Goal: Task Accomplishment & Management: Manage account settings

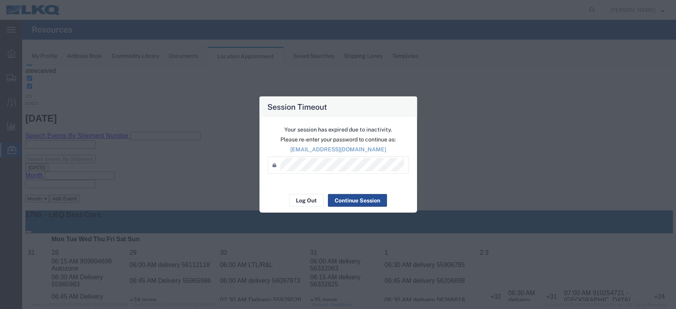
scroll to position [211, 0]
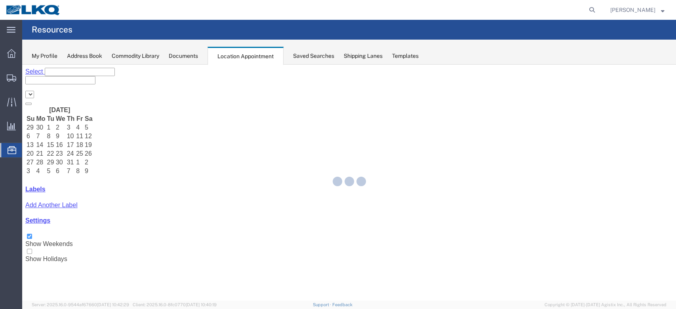
select select "27634"
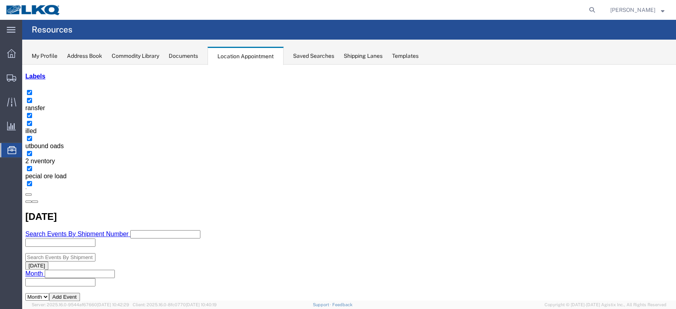
scroll to position [53, 0]
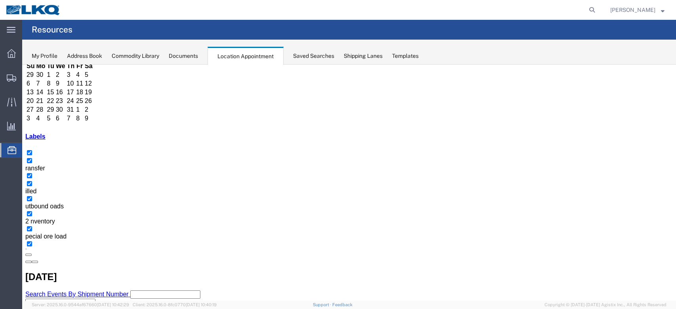
select select "1"
select select
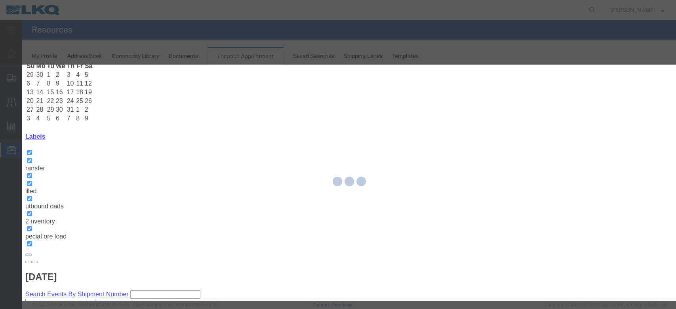
select select
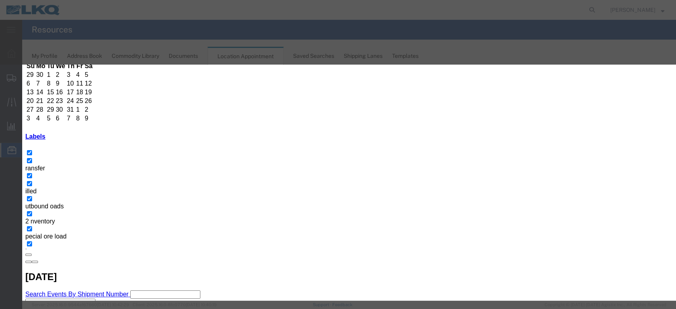
scroll to position [79, 0]
type input "de"
select select "40"
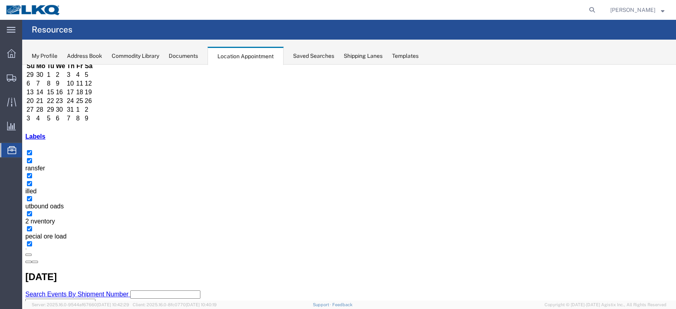
scroll to position [0, 0]
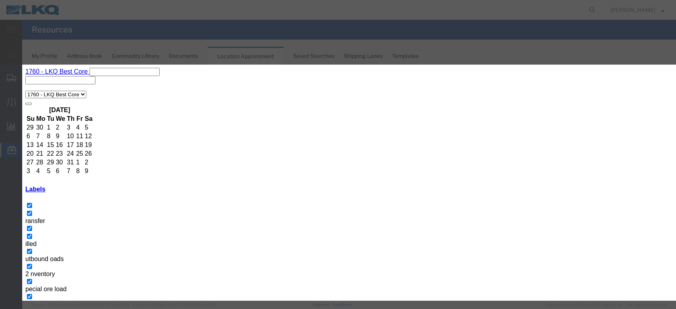
scroll to position [79, 0]
type input "de"
select select "40"
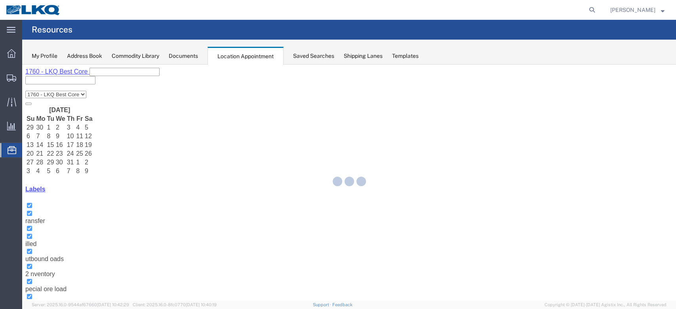
scroll to position [76, 0]
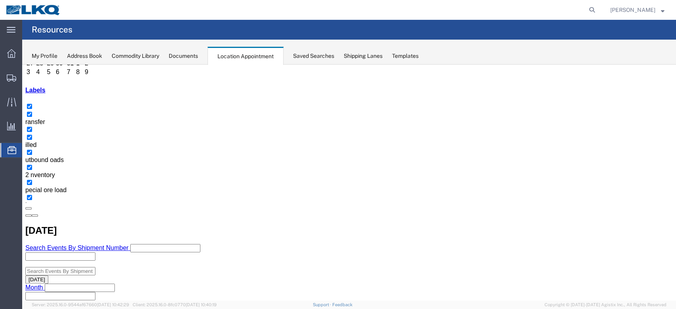
scroll to position [105, 0]
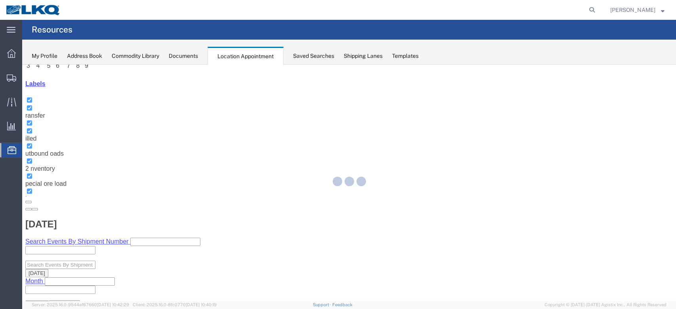
select select "100"
select select "1"
select select
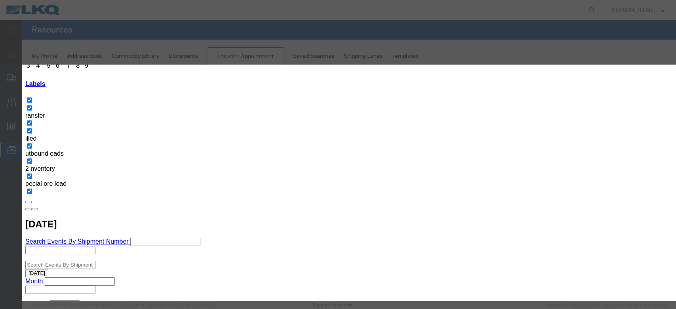
scroll to position [79, 0]
type input "de"
select select "40"
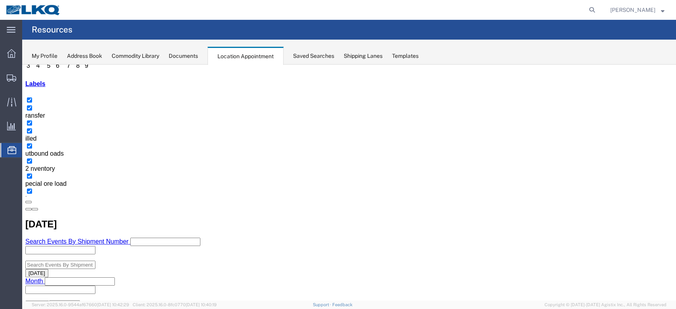
scroll to position [0, 0]
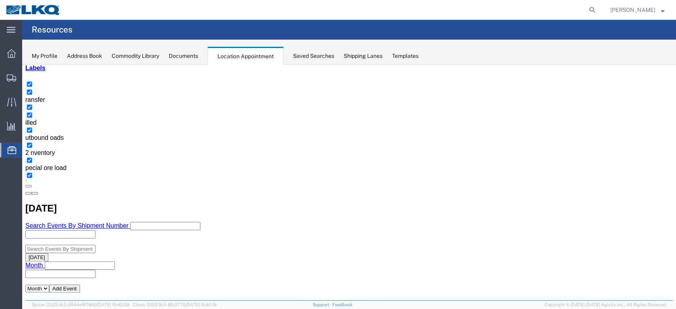
scroll to position [105, 0]
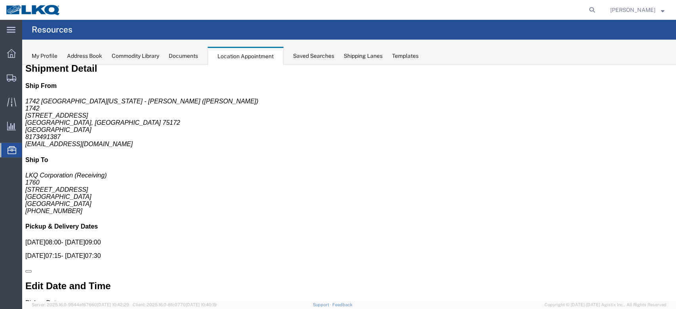
scroll to position [0, 0]
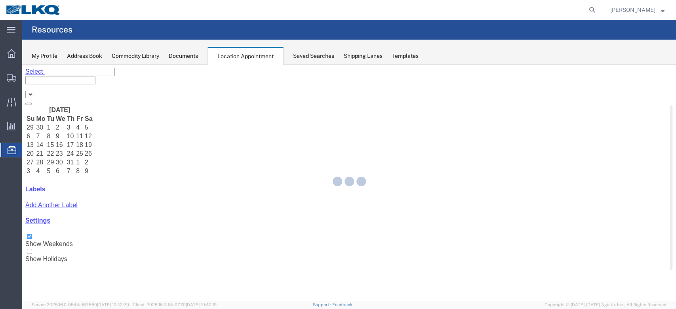
select select "27634"
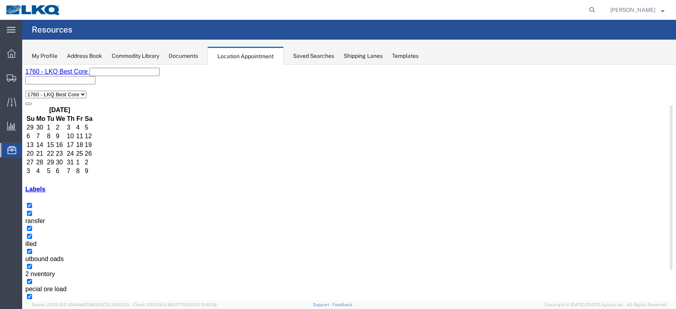
select select "1"
select select
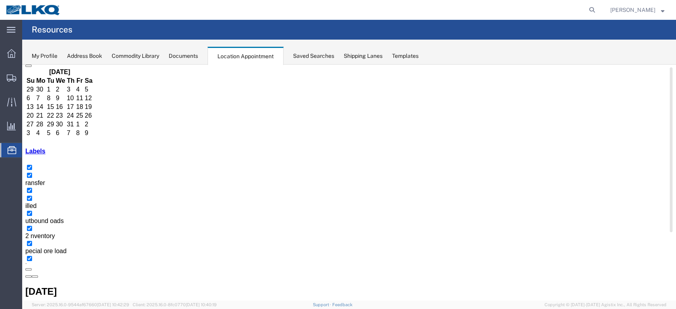
scroll to position [105, 0]
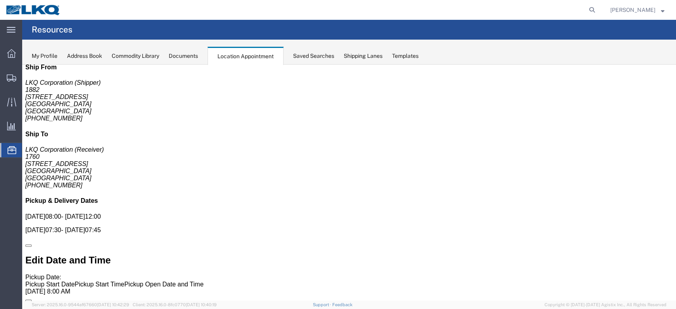
scroll to position [0, 0]
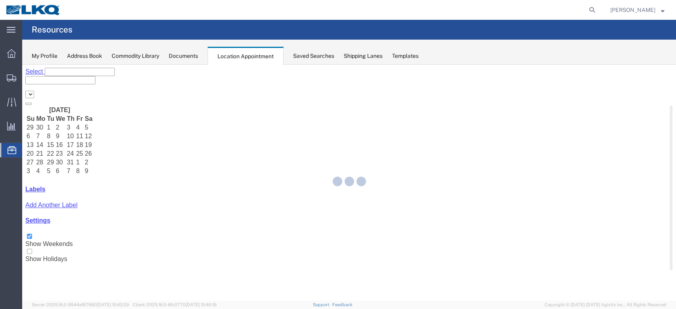
select select "27634"
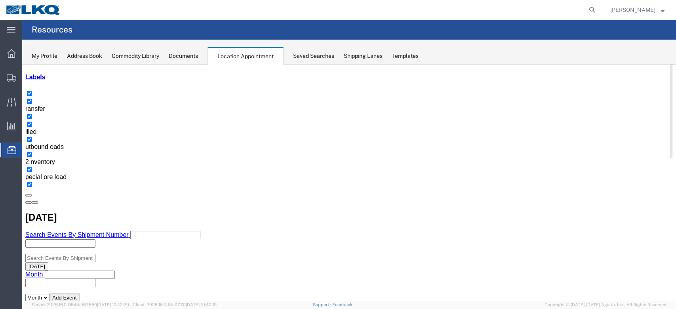
scroll to position [53, 0]
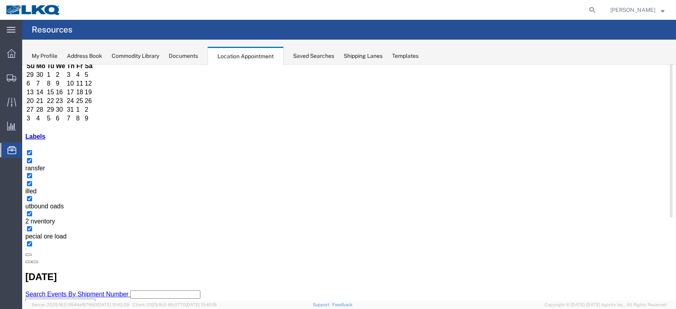
select select "1"
select select "24"
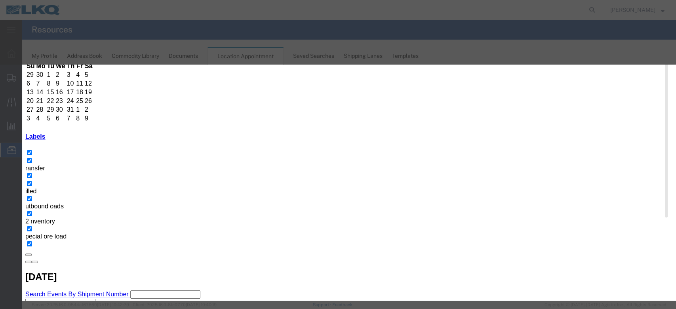
scroll to position [75, 0]
type input "de"
select select "40"
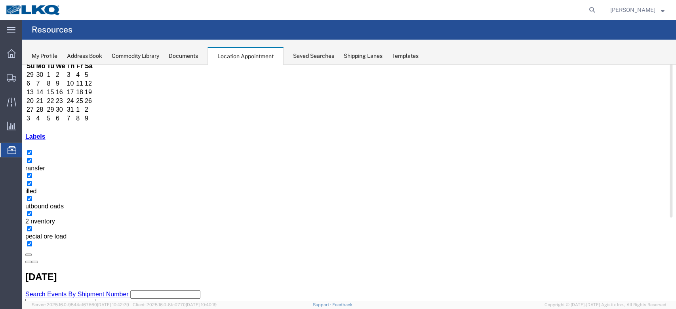
scroll to position [0, 0]
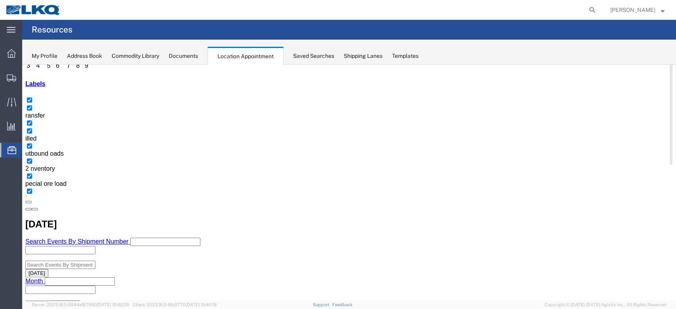
scroll to position [158, 0]
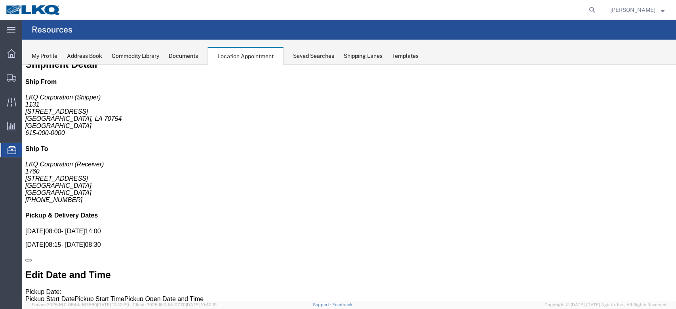
scroll to position [0, 0]
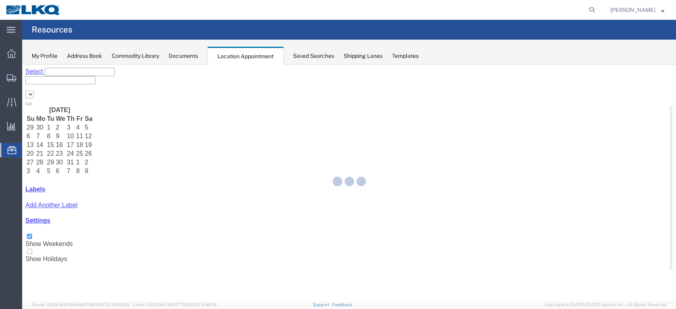
select select "27634"
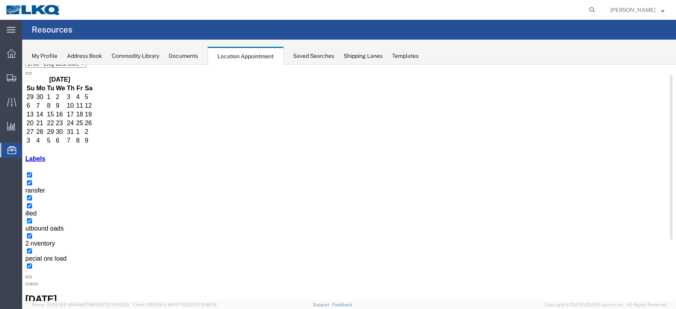
scroll to position [46, 0]
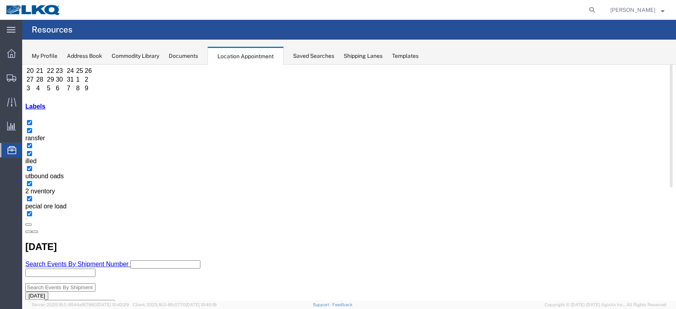
scroll to position [99, 0]
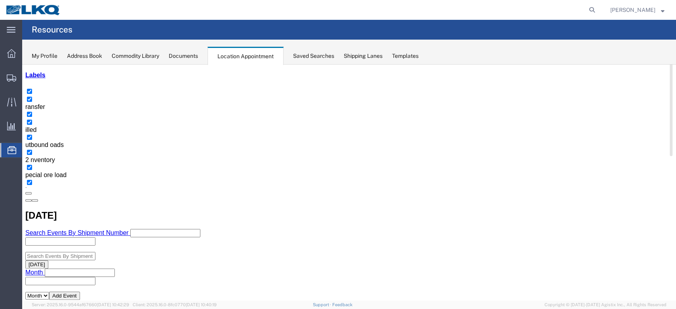
scroll to position [152, 0]
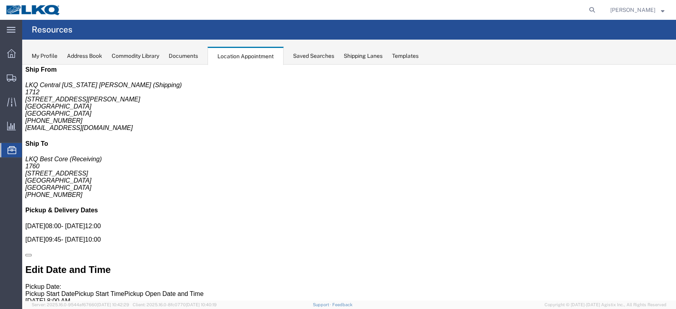
scroll to position [0, 0]
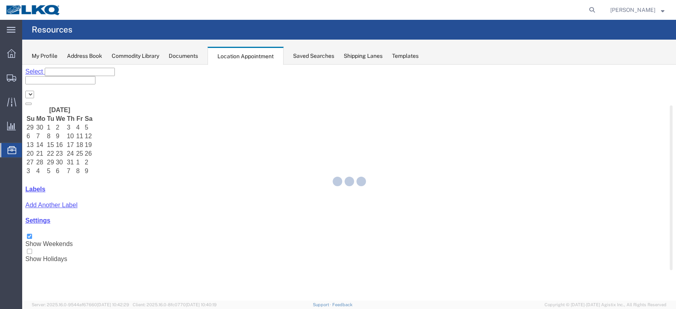
select select "27634"
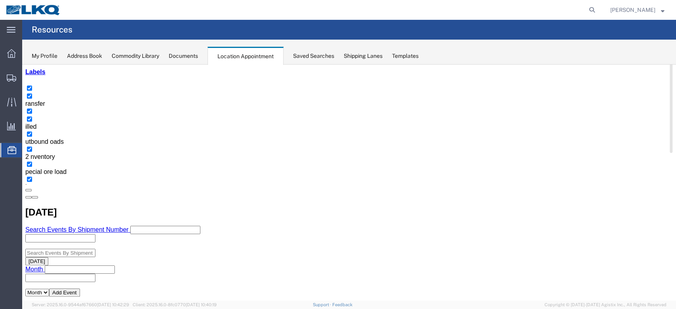
scroll to position [158, 0]
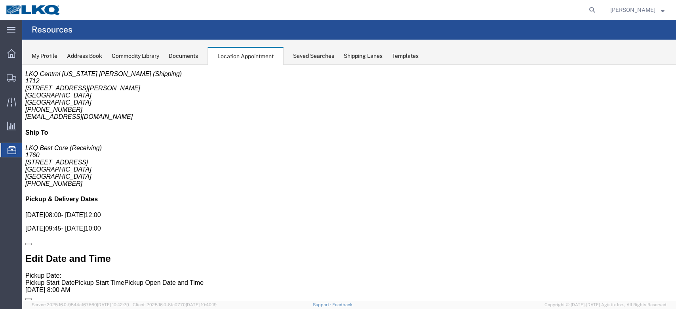
scroll to position [0, 0]
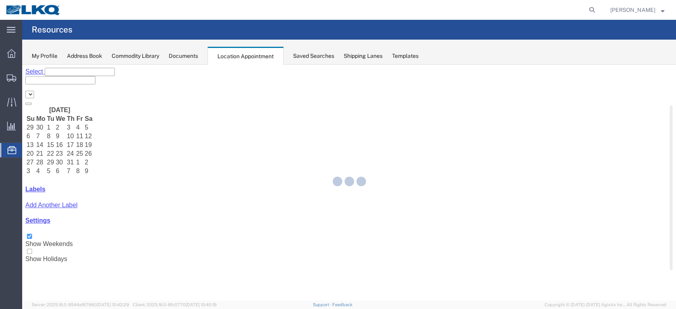
select select "27634"
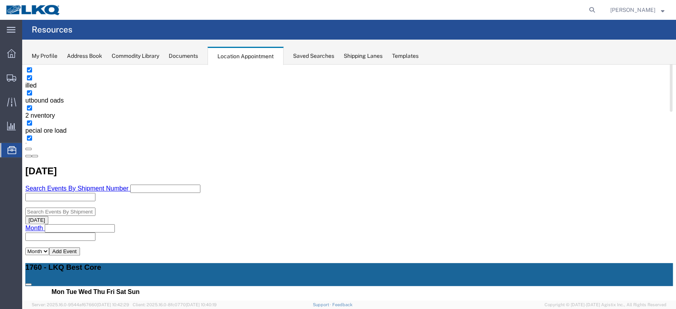
scroll to position [105, 0]
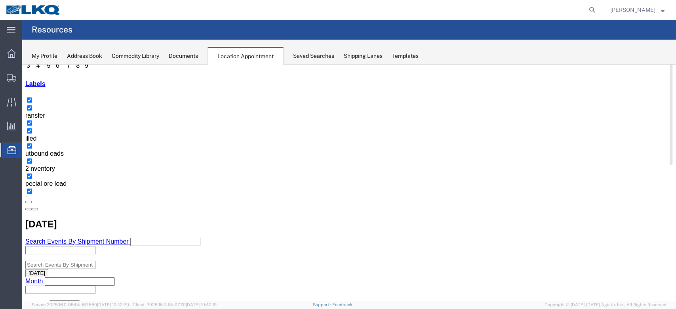
select select "1"
select select
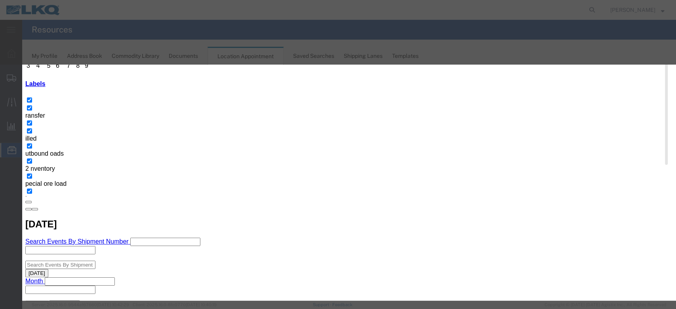
select select
type input "de"
drag, startPoint x: 372, startPoint y: 198, endPoint x: 372, endPoint y: 204, distance: 5.5
select select "40"
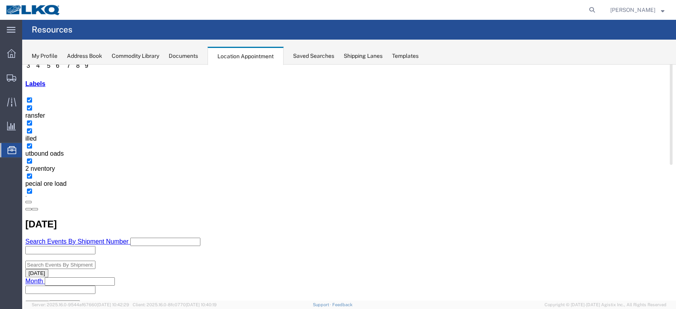
scroll to position [0, 0]
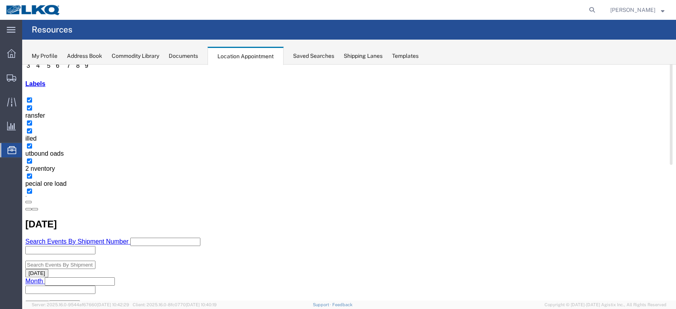
select select "100"
select select "1"
select select
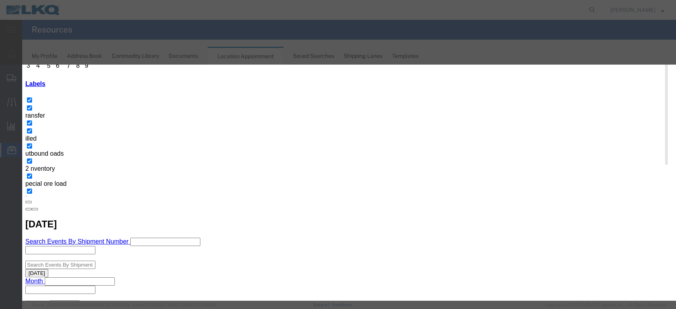
scroll to position [79, 0]
type input "de"
select select "40"
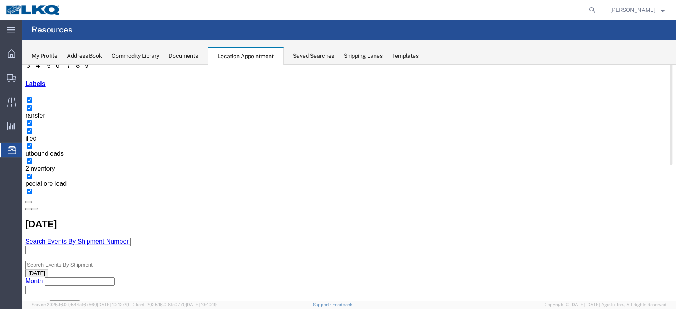
scroll to position [0, 0]
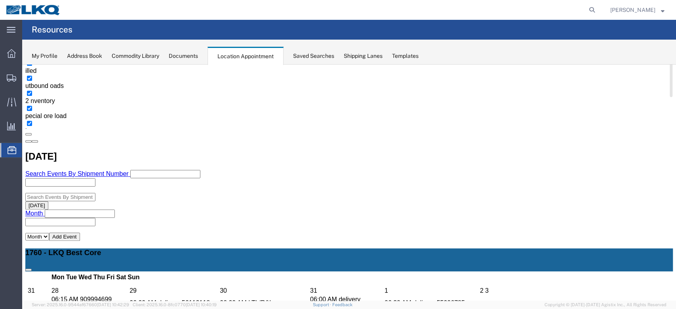
scroll to position [158, 0]
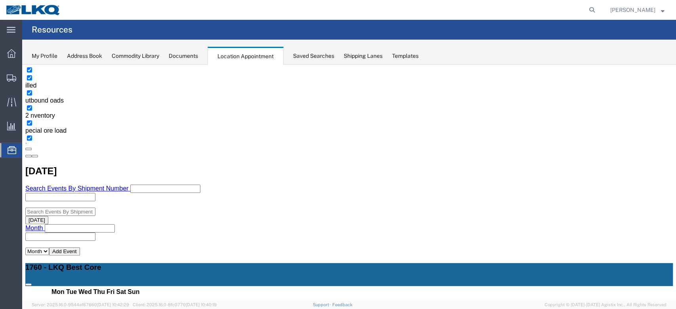
select select "100"
select select "1"
select select
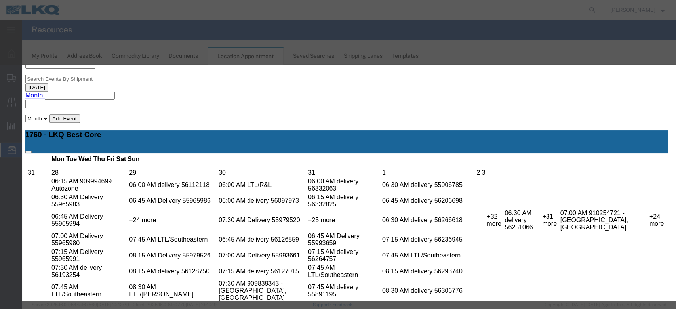
scroll to position [293, 0]
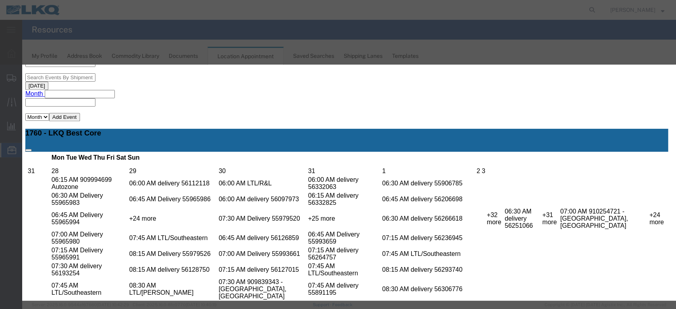
type input "de"
select select "40"
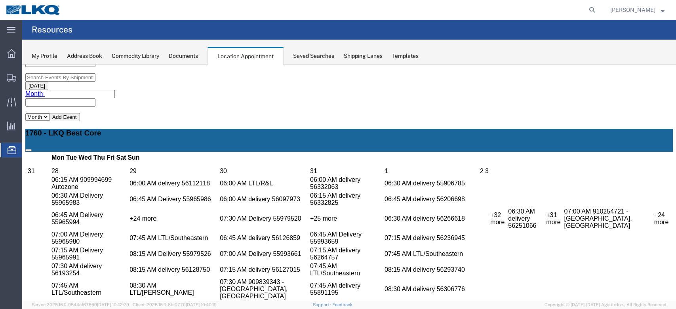
scroll to position [0, 0]
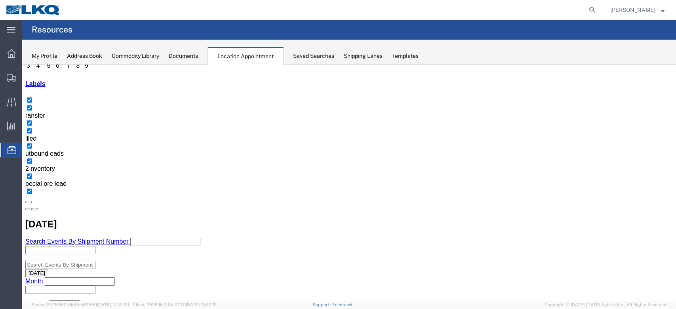
scroll to position [211, 0]
